Goal: Obtain resource: Download file/media

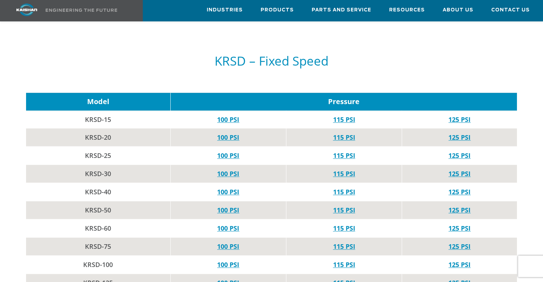
scroll to position [693, 0]
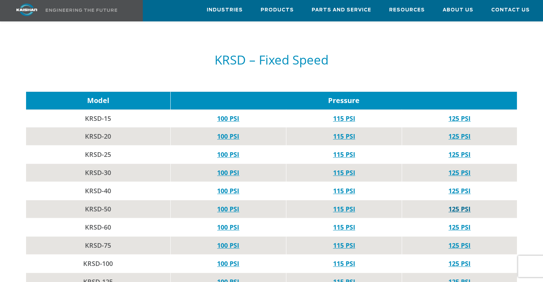
click at [459, 205] on link "125 PSI" at bounding box center [459, 209] width 22 height 9
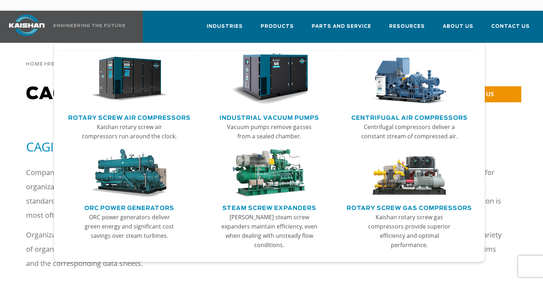
click at [141, 112] on link "Rotary Screw Air Compressors" at bounding box center [129, 117] width 122 height 11
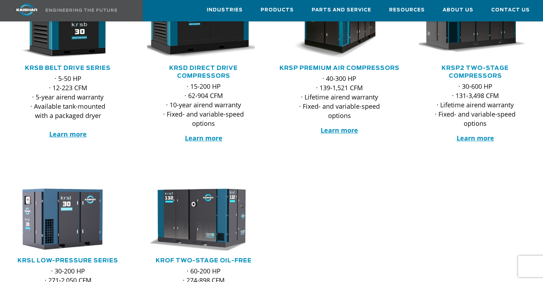
scroll to position [129, 0]
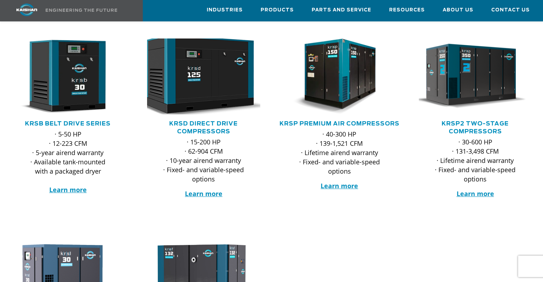
click at [219, 70] on img at bounding box center [198, 77] width 124 height 84
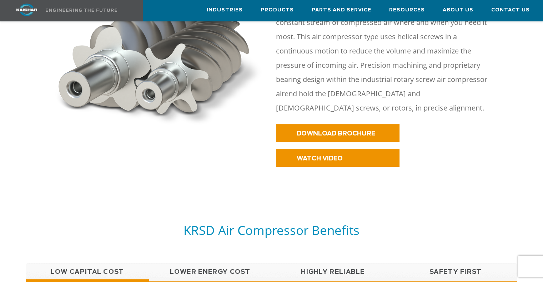
scroll to position [382, 0]
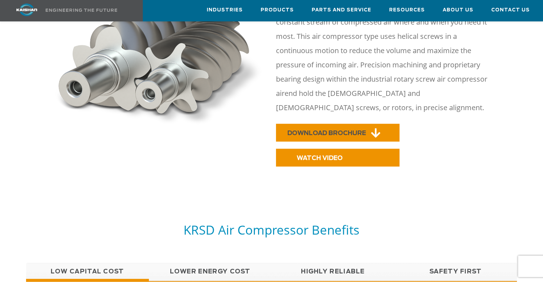
click at [358, 124] on link "DOWNLOAD BROCHURE" at bounding box center [338, 133] width 124 height 18
